Goal: Transaction & Acquisition: Purchase product/service

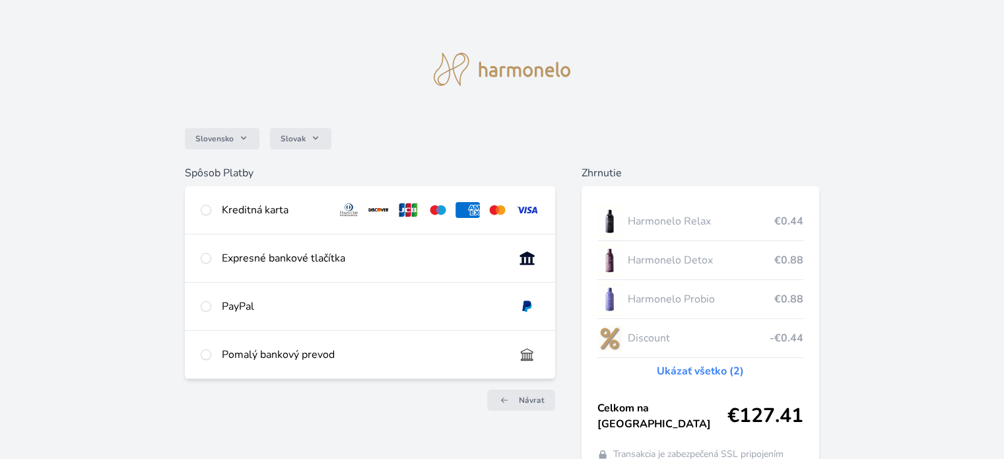
click at [198, 50] on div "Slovensko Slovak Spôsob Platby Kreditná karta Číslo karty <p>Your browser does …" at bounding box center [502, 253] width 1004 height 506
click at [116, 44] on div "Slovensko Slovak Spôsob Platby Kreditná karta Číslo karty <p>Your browser does …" at bounding box center [502, 253] width 1004 height 506
click at [530, 398] on span "Návrat" at bounding box center [532, 400] width 26 height 11
click at [514, 396] on link "Návrat" at bounding box center [521, 400] width 68 height 21
